Goal: Information Seeking & Learning: Learn about a topic

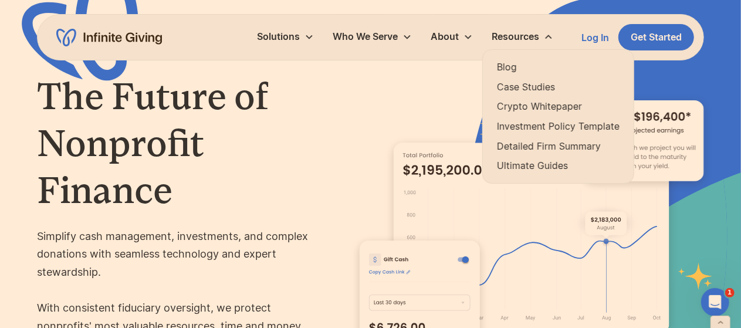
click at [508, 66] on link "Blog" at bounding box center [558, 67] width 123 height 16
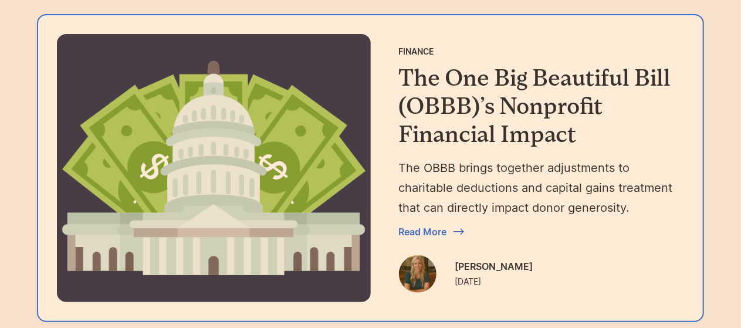
scroll to position [280, 0]
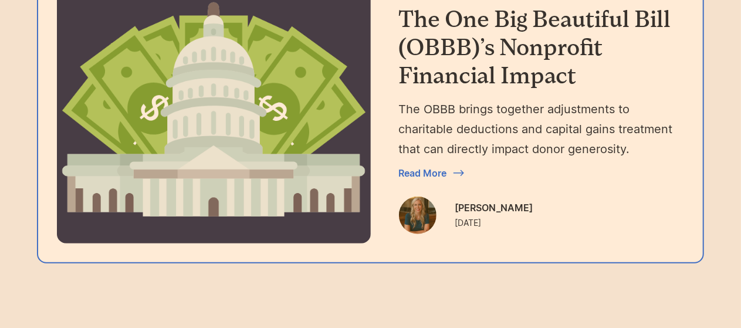
click at [484, 200] on div "[PERSON_NAME]" at bounding box center [494, 208] width 78 height 16
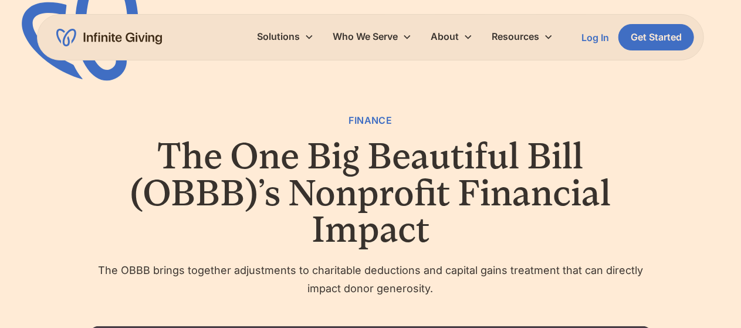
scroll to position [488, 0]
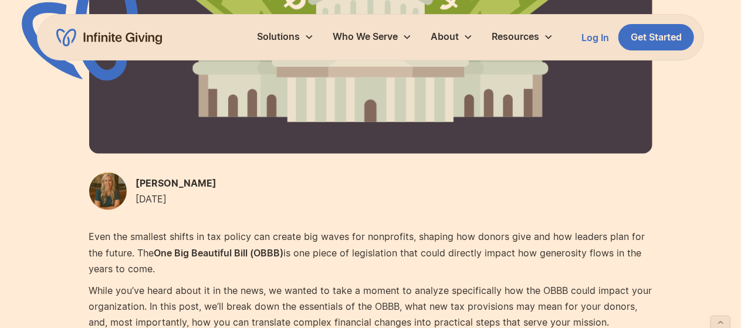
click at [181, 181] on div "[PERSON_NAME]" at bounding box center [176, 183] width 81 height 16
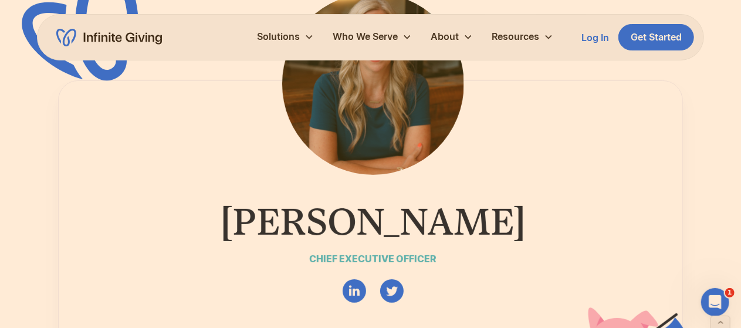
scroll to position [100, 0]
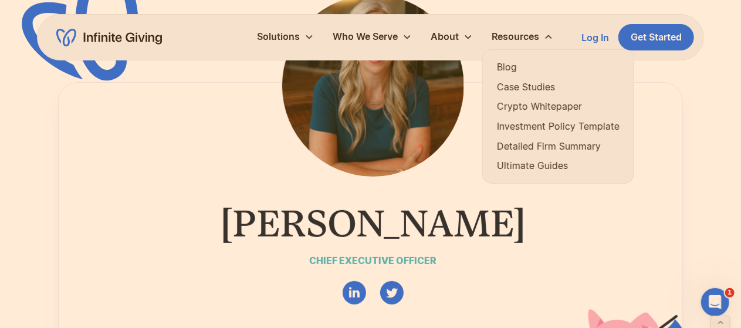
click at [503, 67] on link "Blog" at bounding box center [558, 67] width 123 height 16
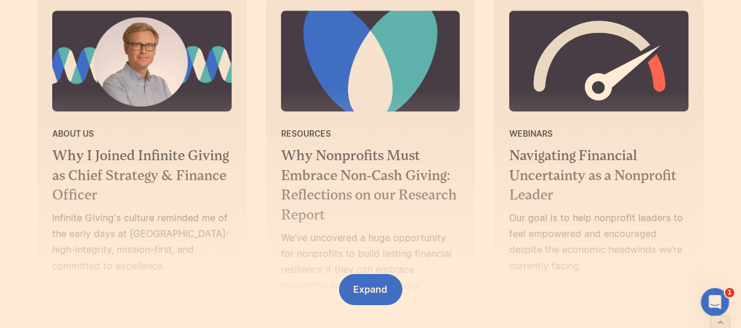
scroll to position [1852, 0]
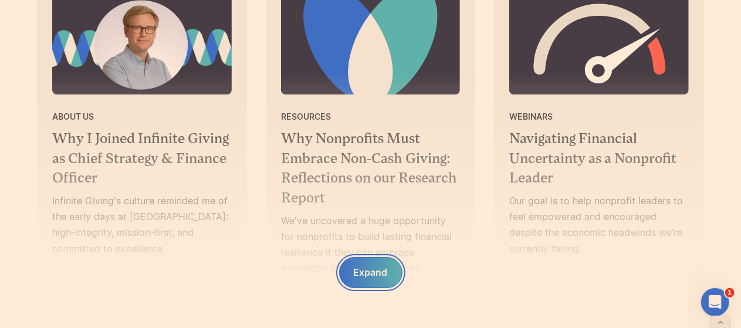
click at [366, 273] on div "Expand" at bounding box center [371, 273] width 34 height 16
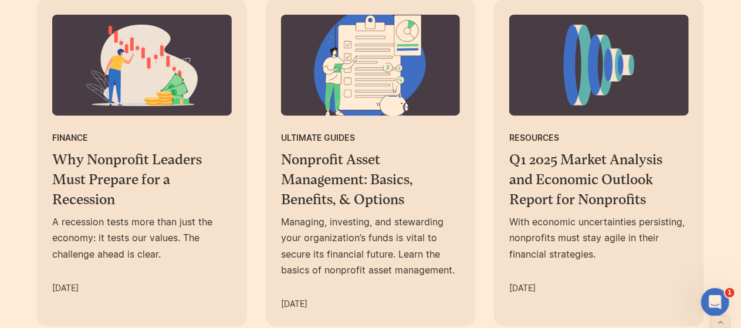
scroll to position [2216, 0]
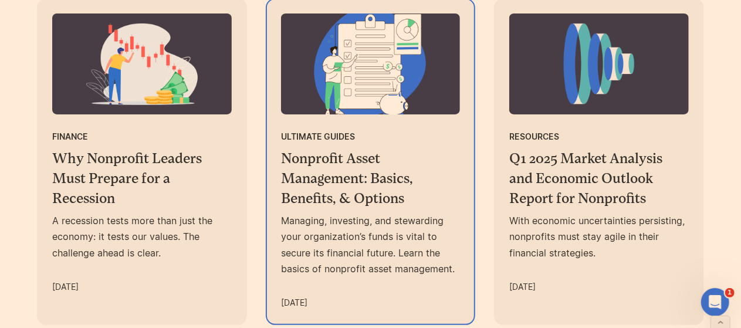
click at [323, 158] on h3 "Nonprofit Asset Management: Basics, Benefits, & Options" at bounding box center [371, 178] width 180 height 59
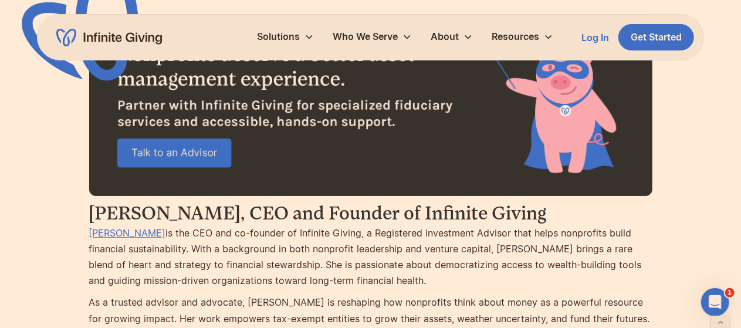
scroll to position [6645, 0]
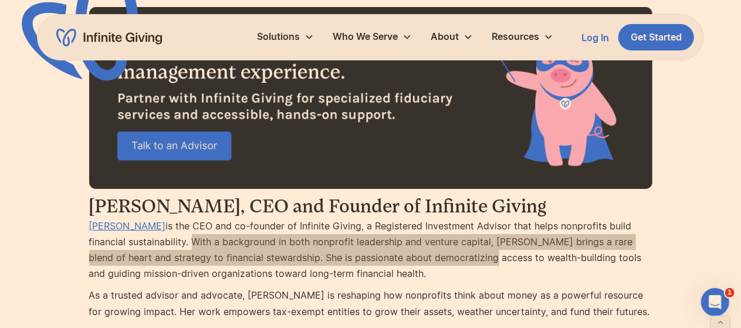
drag, startPoint x: 188, startPoint y: 200, endPoint x: 462, endPoint y: 209, distance: 274.8
click at [462, 218] on p "Karen Houghton is the CEO and co-founder of Infinite Giving, a Registered Inves…" at bounding box center [370, 250] width 563 height 64
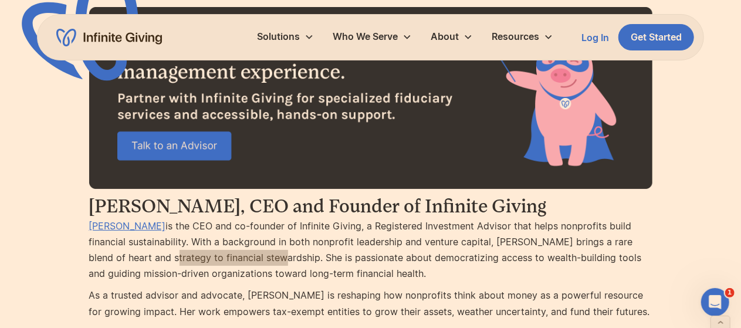
drag, startPoint x: 146, startPoint y: 209, endPoint x: 251, endPoint y: 209, distance: 105.6
click at [251, 218] on p "Karen Houghton is the CEO and co-founder of Infinite Giving, a Registered Inves…" at bounding box center [370, 250] width 563 height 64
drag, startPoint x: 259, startPoint y: 212, endPoint x: 329, endPoint y: 212, distance: 69.2
click at [329, 218] on p "Karen Houghton is the CEO and co-founder of Infinite Giving, a Registered Inves…" at bounding box center [370, 250] width 563 height 64
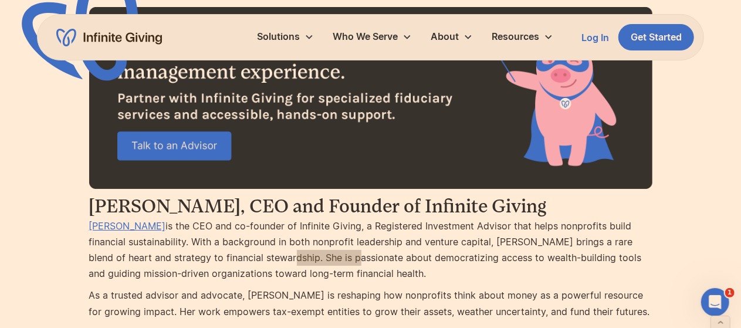
click at [290, 218] on p "Karen Houghton is the CEO and co-founder of Infinite Giving, a Registered Inves…" at bounding box center [370, 250] width 563 height 64
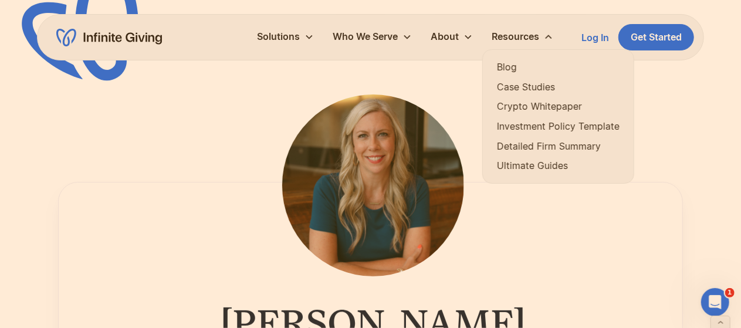
click at [513, 67] on link "Blog" at bounding box center [558, 67] width 123 height 16
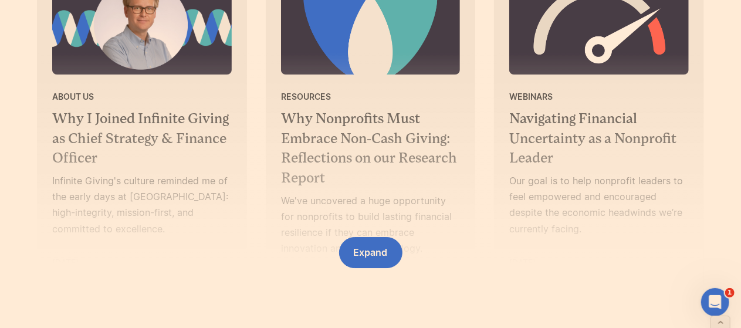
scroll to position [1883, 0]
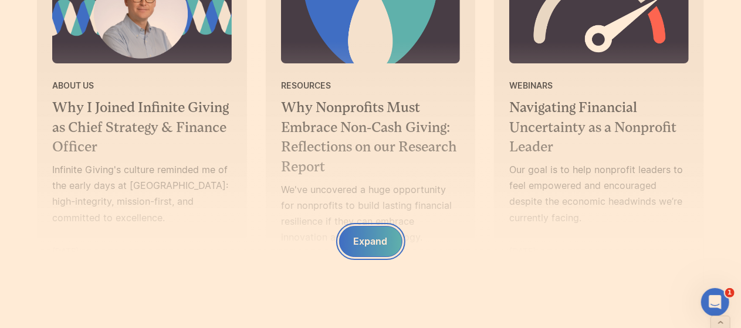
click at [366, 243] on div "Expand" at bounding box center [371, 242] width 34 height 16
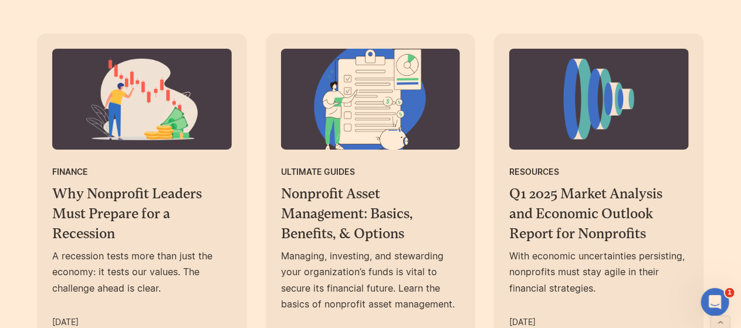
scroll to position [2181, 0]
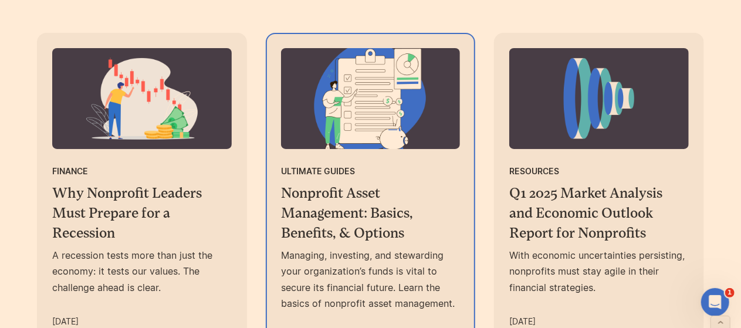
click at [325, 184] on h3 "Nonprofit Asset Management: Basics, Benefits, & Options" at bounding box center [371, 213] width 180 height 59
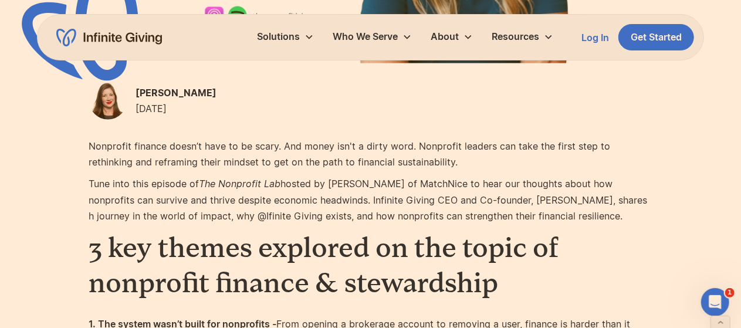
scroll to position [485, 0]
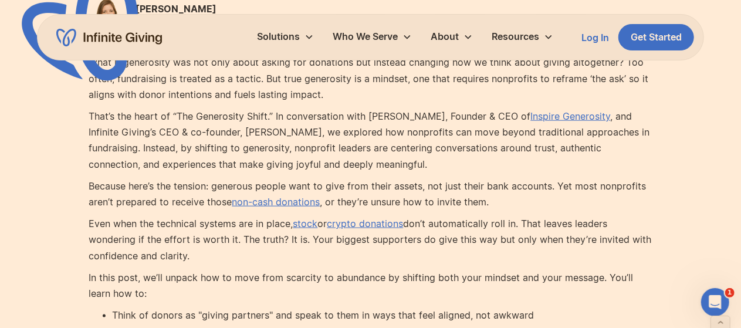
scroll to position [501, 0]
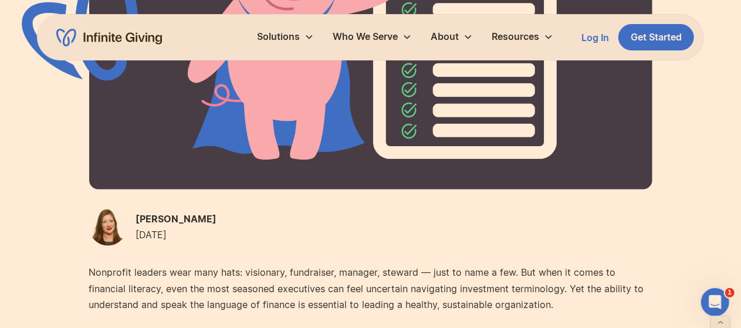
scroll to position [429, 0]
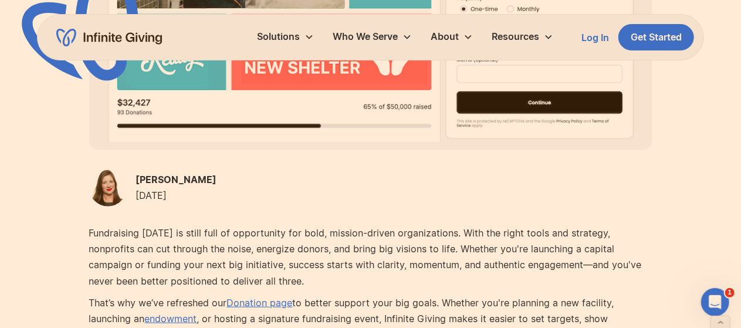
scroll to position [458, 0]
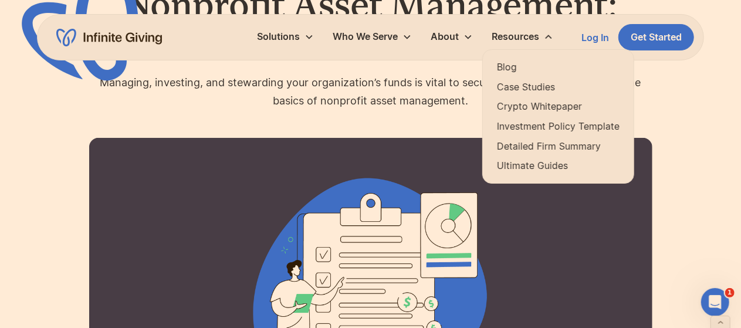
click at [522, 65] on link "Blog" at bounding box center [558, 67] width 123 height 16
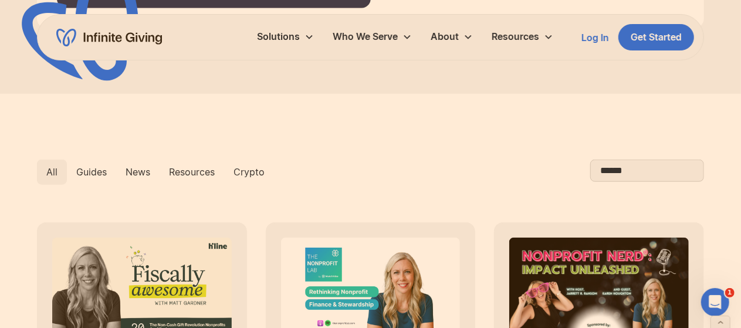
scroll to position [515, 0]
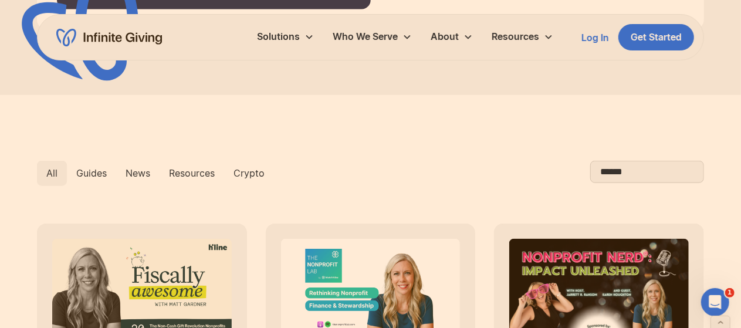
click at [190, 170] on div "Resources" at bounding box center [192, 173] width 46 height 16
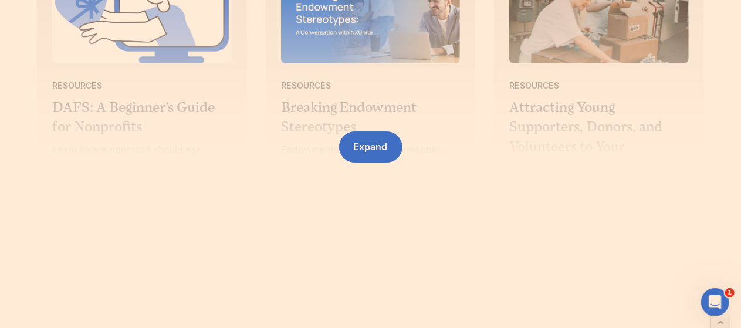
scroll to position [1984, 0]
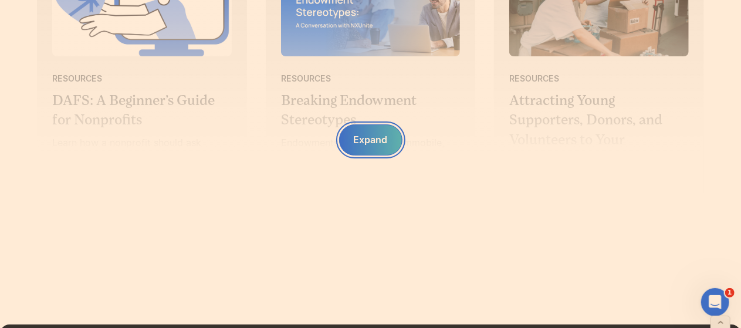
click at [370, 146] on div "Expand" at bounding box center [371, 140] width 34 height 16
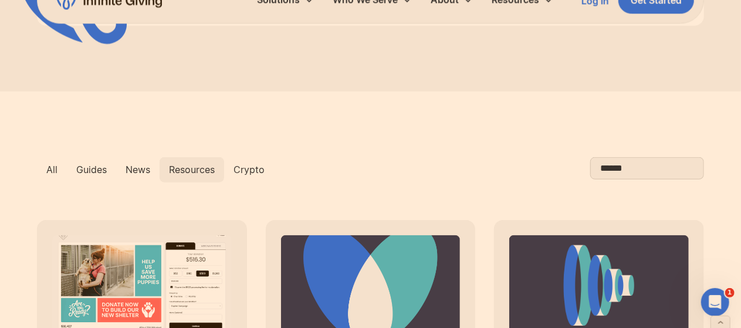
scroll to position [508, 0]
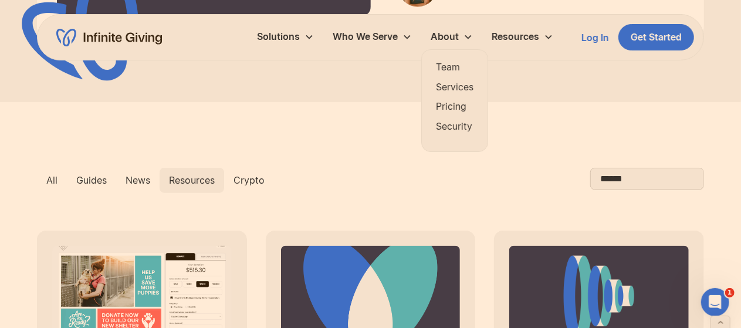
click at [447, 65] on link "Team" at bounding box center [455, 67] width 38 height 16
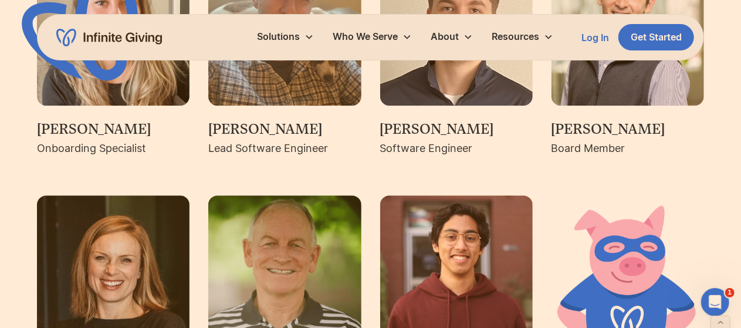
scroll to position [1587, 0]
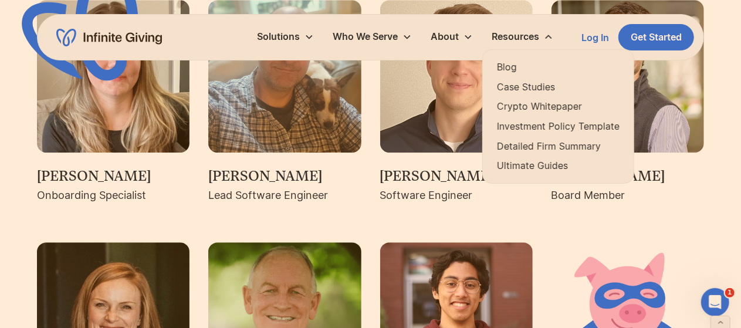
click at [515, 65] on link "Blog" at bounding box center [558, 67] width 123 height 16
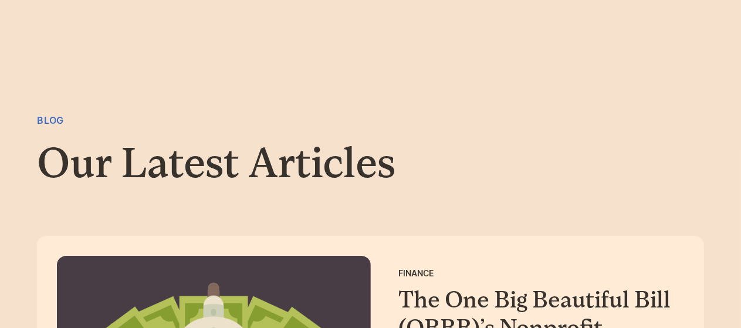
scroll to position [190, 0]
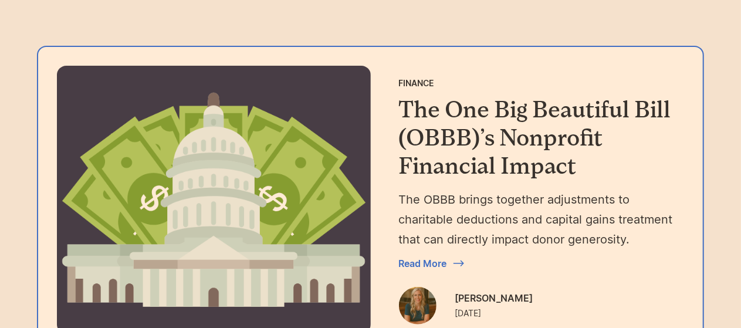
click at [436, 150] on h3 "The One Big Beautiful Bill (OBBB)’s Nonprofit Financial Impact" at bounding box center [537, 138] width 276 height 84
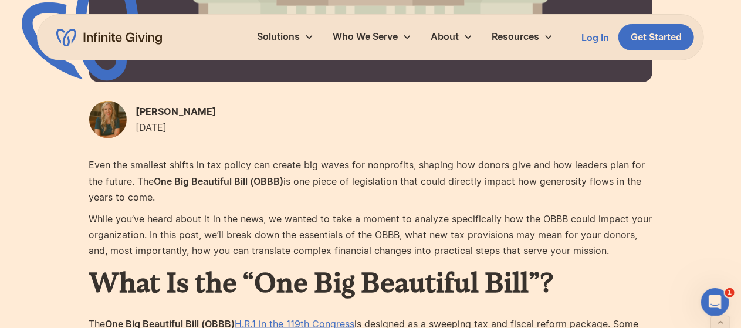
click at [156, 113] on div "[PERSON_NAME]" at bounding box center [176, 112] width 81 height 16
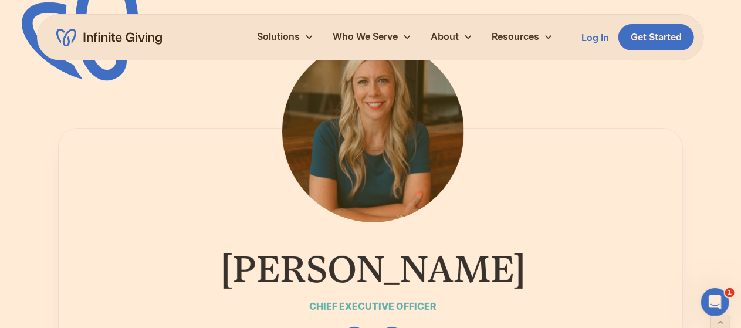
scroll to position [262, 0]
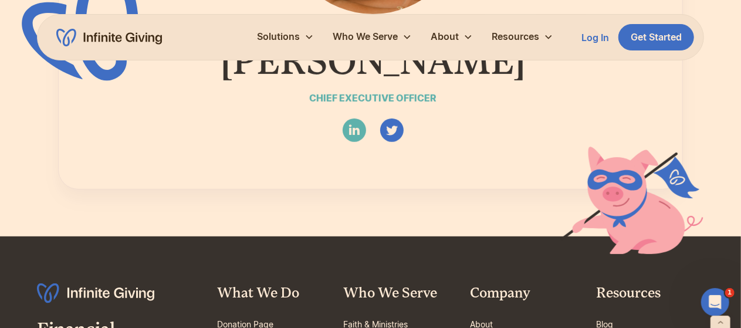
click at [356, 132] on link "" at bounding box center [354, 130] width 23 height 23
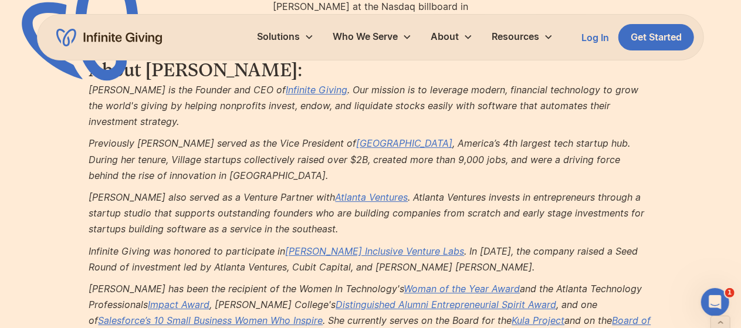
scroll to position [1696, 0]
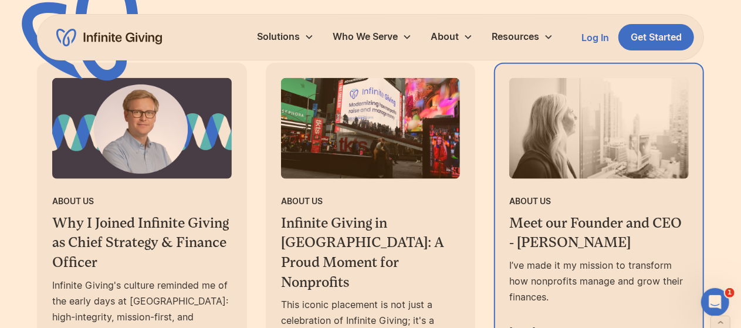
scroll to position [681, 0]
